Goal: Navigation & Orientation: Find specific page/section

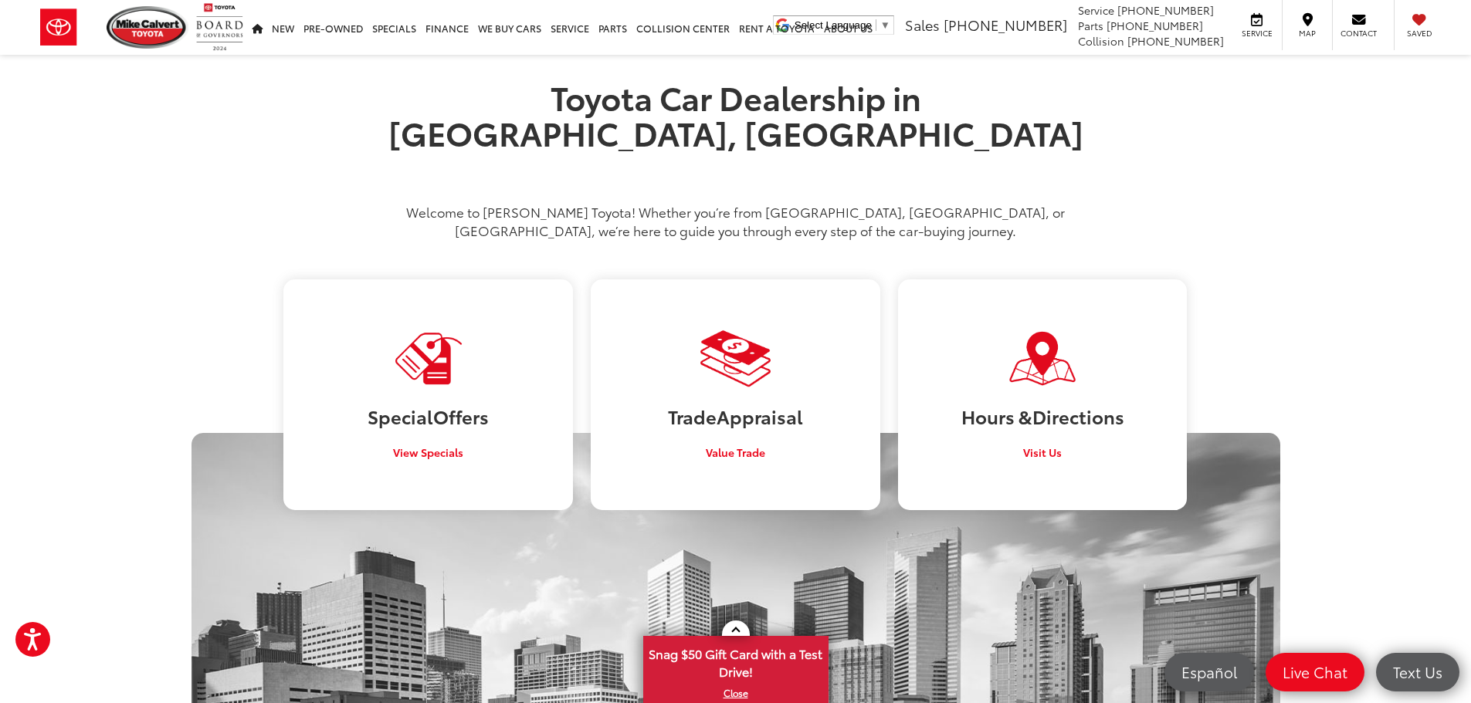
scroll to position [807, 0]
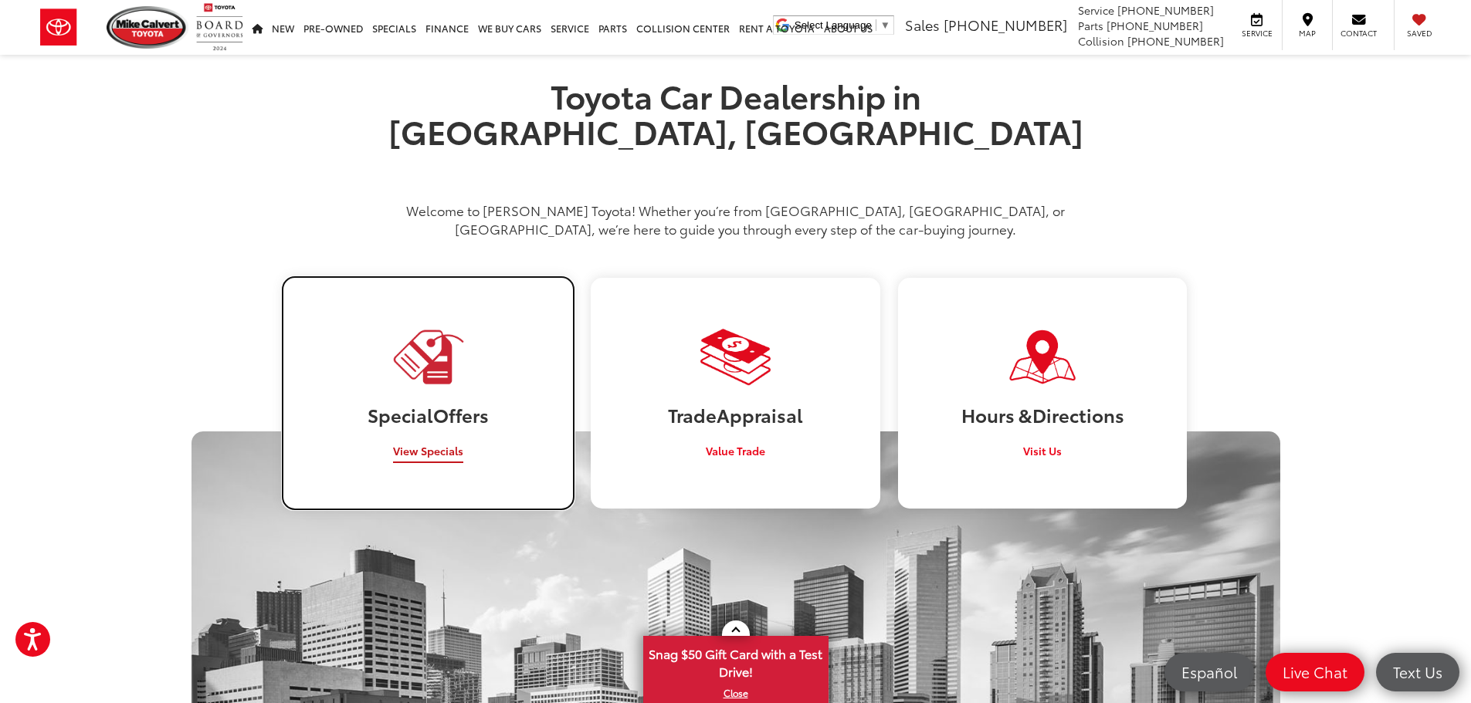
click at [456, 443] on span "View Specials" at bounding box center [428, 450] width 70 height 15
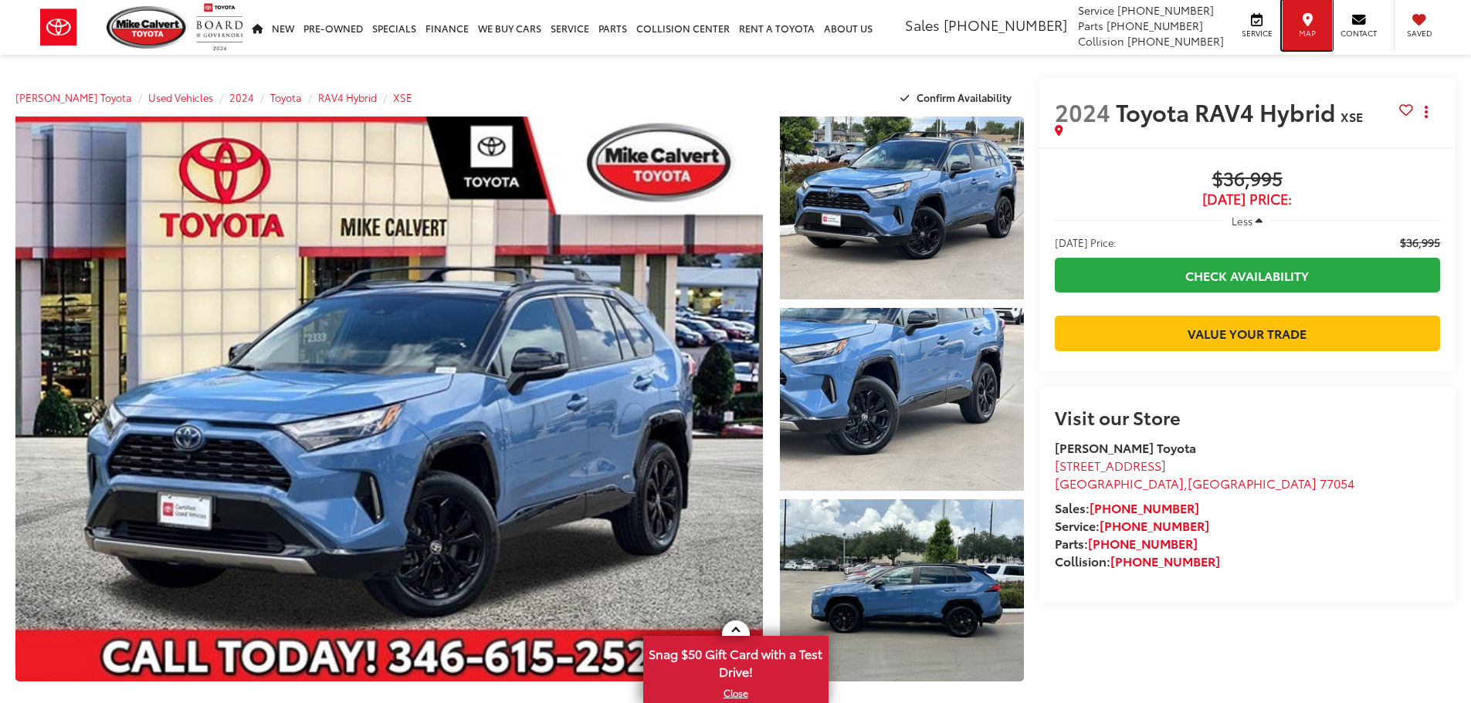
click at [1324, 36] on span "Map" at bounding box center [1307, 33] width 34 height 11
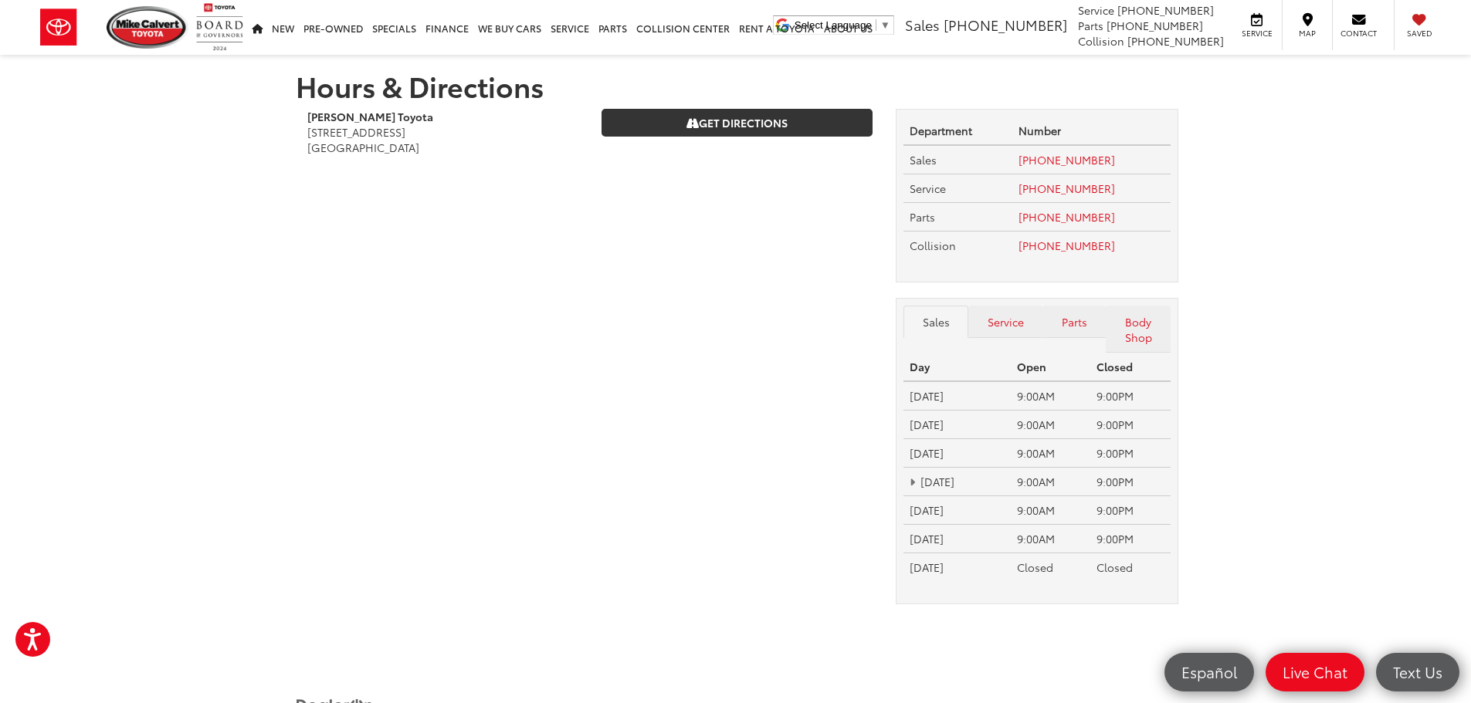
click at [388, 142] on span "[GEOGRAPHIC_DATA]" at bounding box center [363, 147] width 112 height 15
copy span "77054"
